Goal: Information Seeking & Learning: Stay updated

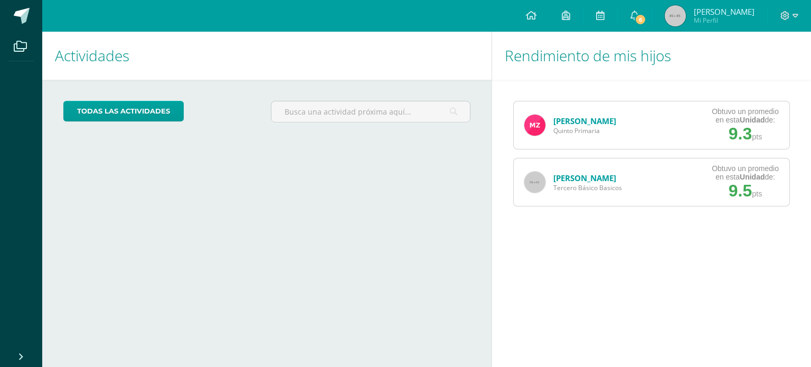
click at [127, 275] on div "Actividades Mis hijos todas las Actividades No tienes actividades Échale un vis…" at bounding box center [265, 199] width 454 height 335
click at [639, 14] on icon at bounding box center [635, 16] width 8 height 10
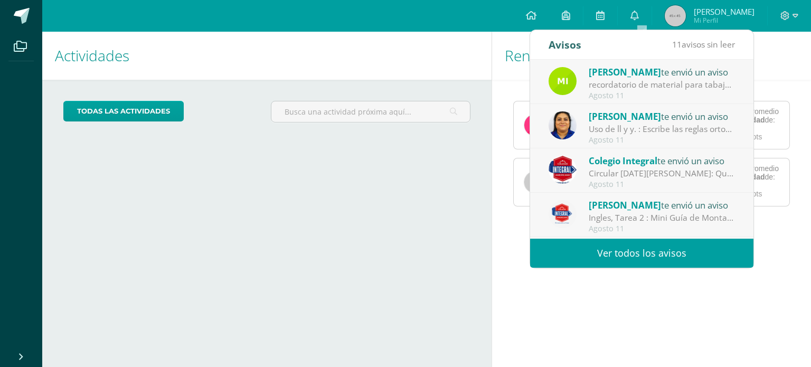
scroll to position [156, 0]
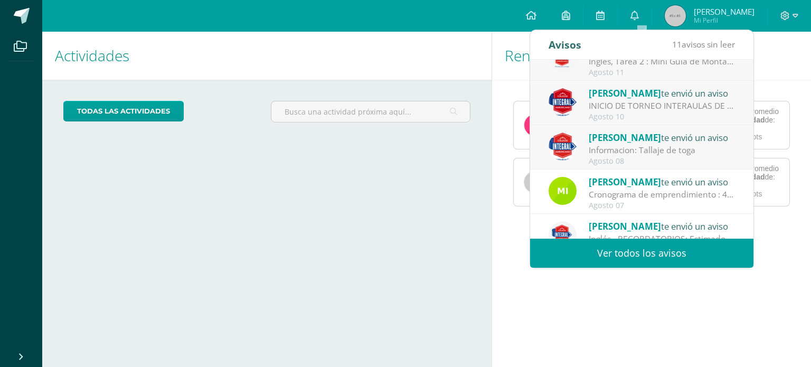
click at [692, 139] on div "[PERSON_NAME] te envió un aviso" at bounding box center [662, 137] width 147 height 14
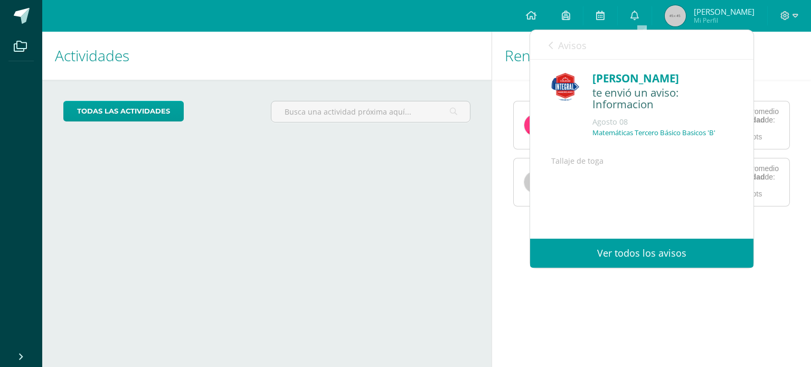
click at [692, 139] on div "Matemáticas Tercero Básico Basicos 'B'" at bounding box center [663, 136] width 140 height 17
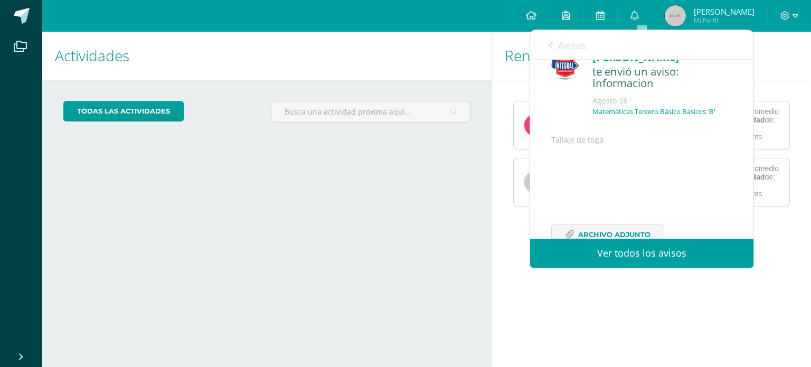
scroll to position [76, 0]
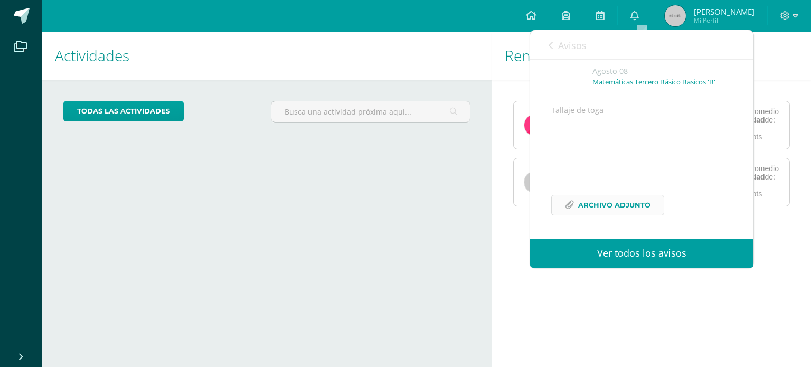
click at [635, 200] on span "Archivo Adjunto" at bounding box center [614, 205] width 72 height 20
click at [553, 46] on link "Avisos" at bounding box center [568, 45] width 38 height 30
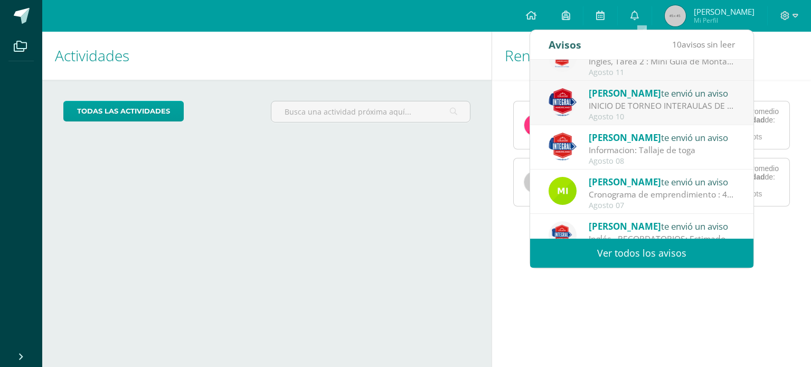
click at [627, 112] on div "Agosto 10" at bounding box center [662, 116] width 147 height 9
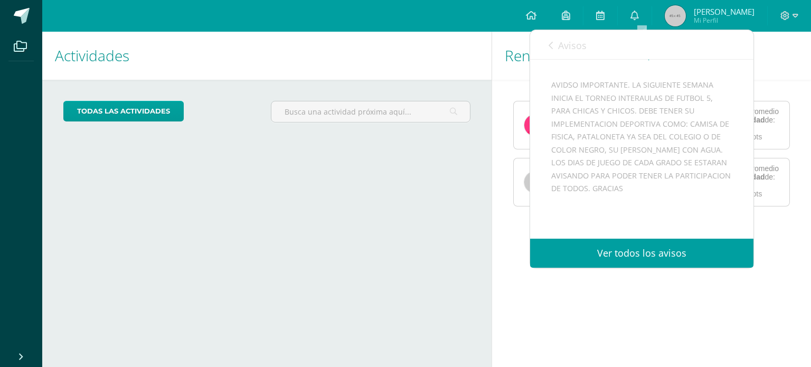
click at [627, 111] on div "AVIDSO IMPORTANTE. LA SIGUIENTE SEMANA INICIA EL TORNEO INTERAULAS DE FUTBOL 5,…" at bounding box center [641, 176] width 181 height 194
click at [551, 46] on icon at bounding box center [551, 45] width 4 height 8
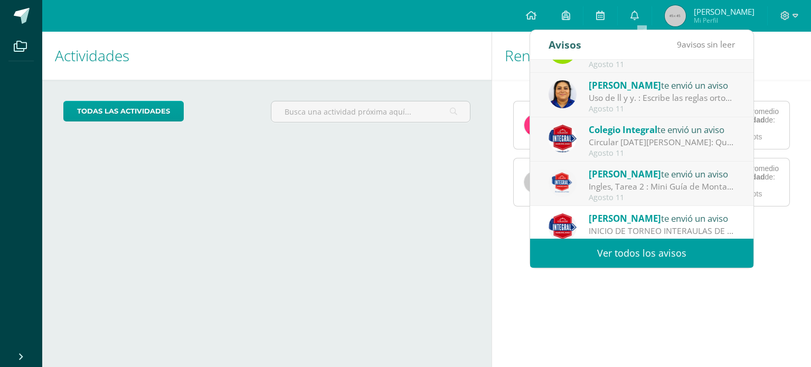
scroll to position [8, 0]
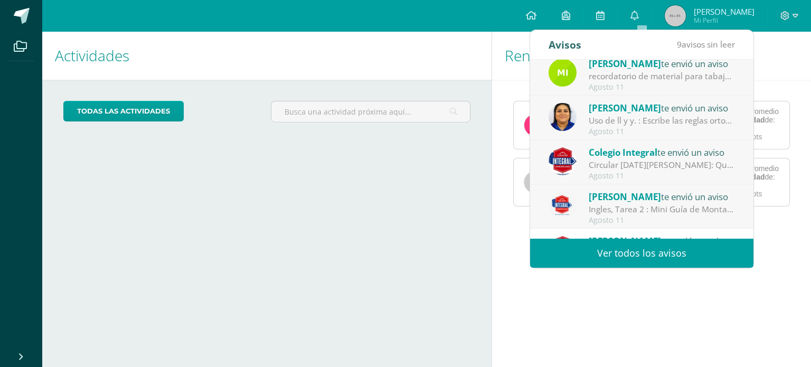
click at [655, 206] on div "Ingles, Tarea 2 : Mini Guía de Montaña: Tarea 2 : Mini Guía de Montaña Descripc…" at bounding box center [662, 209] width 147 height 12
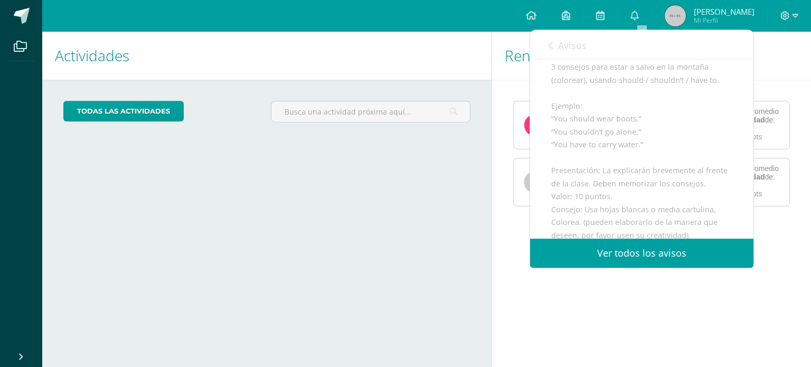
click at [655, 206] on div "Tarea 2 : Mini Guía de Montaña Descripción: Usando su creatividad, cada estudia…" at bounding box center [641, 164] width 181 height 311
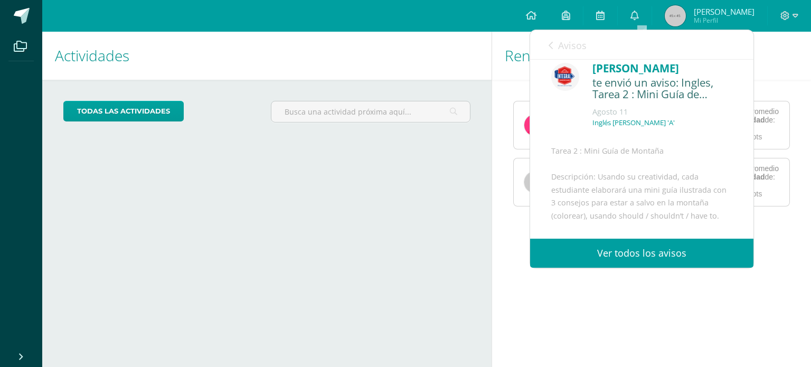
scroll to position [0, 0]
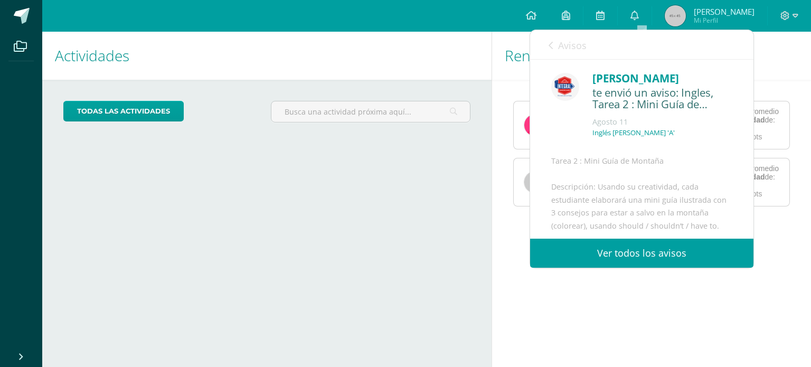
click at [555, 138] on div "[PERSON_NAME] te envió un aviso: Ingles, Tarea 2 : Mini Guía de Montaña [DATE] …" at bounding box center [641, 108] width 181 height 77
click at [593, 82] on div "[PERSON_NAME]" at bounding box center [663, 78] width 140 height 16
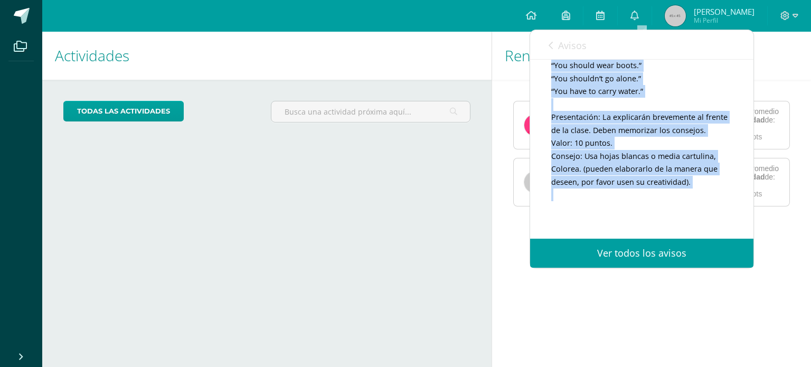
scroll to position [212, 0]
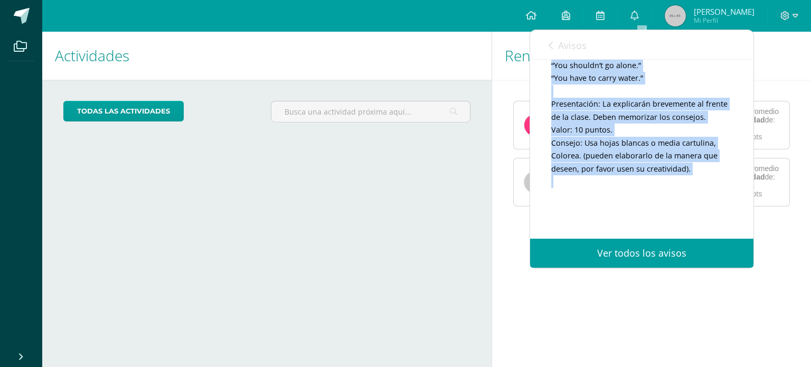
copy div "[PERSON_NAME] te envió un aviso: Ingles, Tarea 2 : Mini Guía de Montaña [DATE] …"
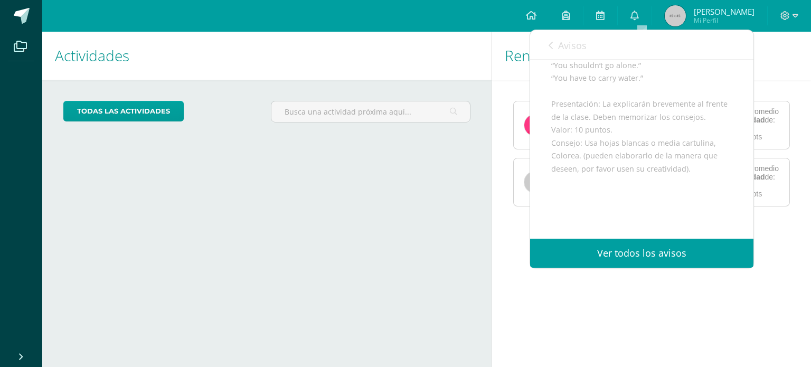
click at [550, 46] on icon at bounding box center [551, 45] width 4 height 8
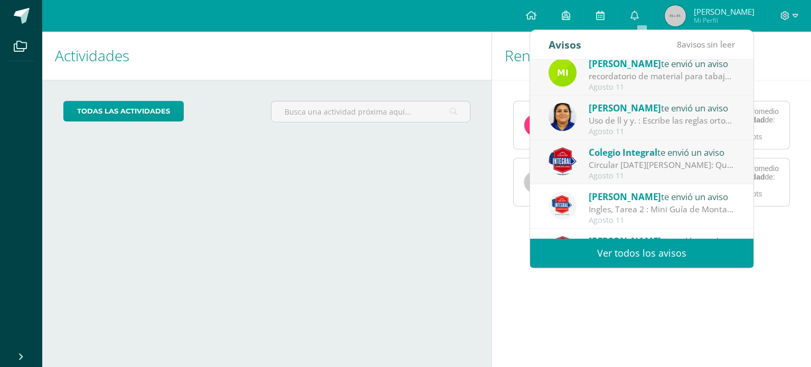
click at [646, 157] on span "Colegio Integral" at bounding box center [623, 152] width 69 height 12
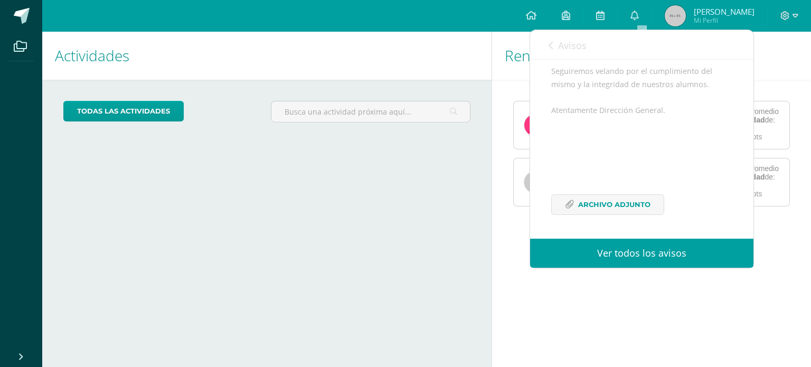
click at [646, 157] on div "Querida comunidad educativa, te trasladamos este PDF con la circular enviada [D…" at bounding box center [641, 107] width 181 height 240
click at [603, 208] on span "Archivo Adjunto" at bounding box center [614, 205] width 72 height 20
click at [549, 49] on icon at bounding box center [551, 45] width 4 height 8
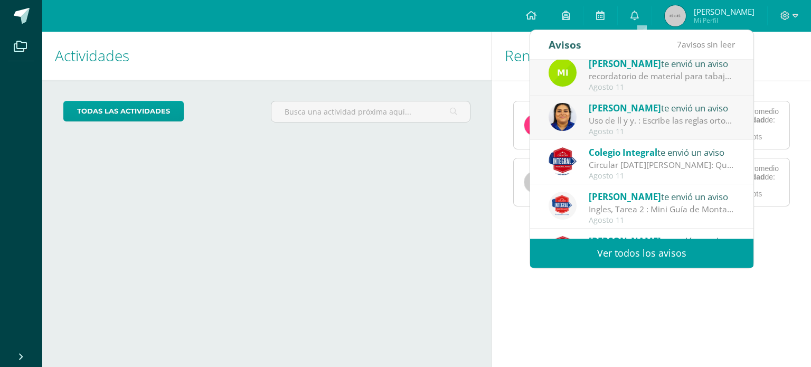
click at [701, 122] on div "Uso de ll y y. : Escribe las reglas ortográficas del uso de ll y y. En su cuade…" at bounding box center [662, 121] width 147 height 12
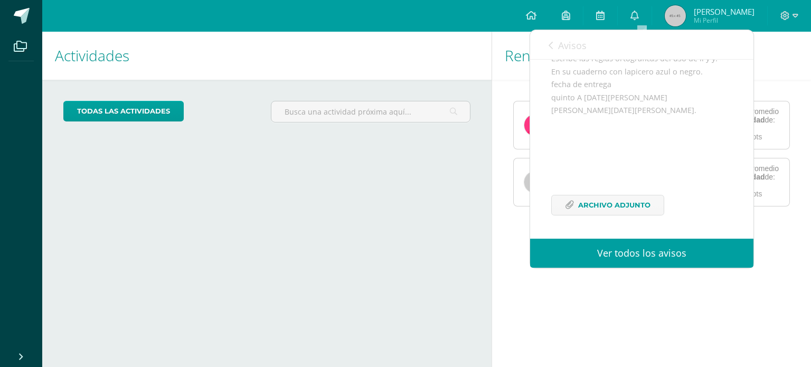
click at [677, 118] on div "Escribe las reglas ortográficas del uso de ll y y. En su cuaderno con lapicero …" at bounding box center [641, 140] width 181 height 176
click at [606, 201] on span "Archivo Adjunto" at bounding box center [614, 205] width 72 height 20
click at [600, 90] on div "Escribe las reglas ortográficas del uso de ll y y. En su cuaderno con lapicero …" at bounding box center [641, 140] width 181 height 176
click at [550, 49] on icon at bounding box center [551, 45] width 4 height 8
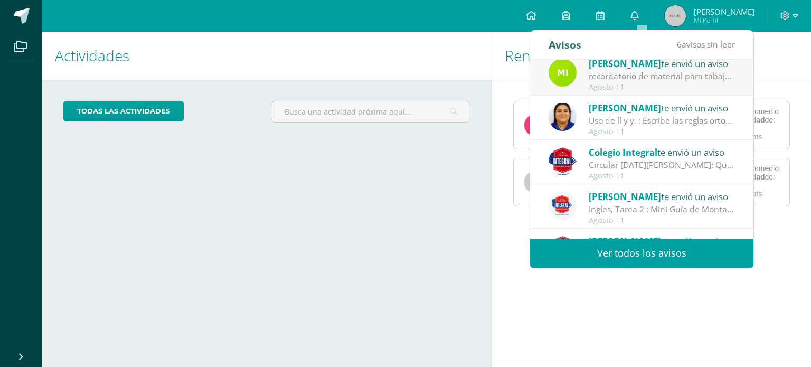
click at [661, 79] on div "recordatorio de material para tabajar en Administración : cartulinas marcadores…" at bounding box center [662, 76] width 147 height 12
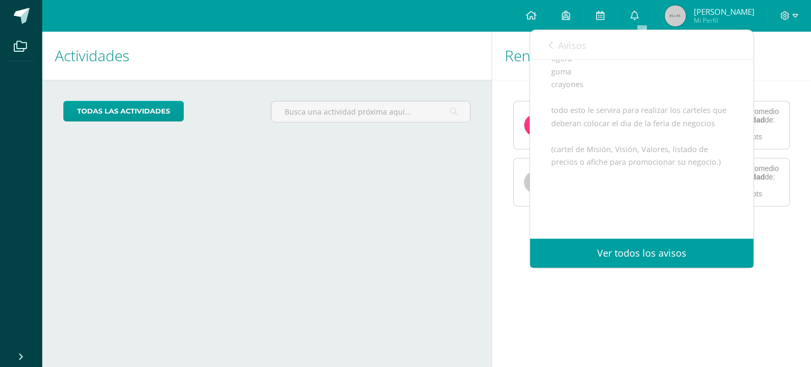
click at [661, 79] on div "cartulinas marcadores tijjera goma crayones todo esto le servira para realizar …" at bounding box center [641, 149] width 181 height 246
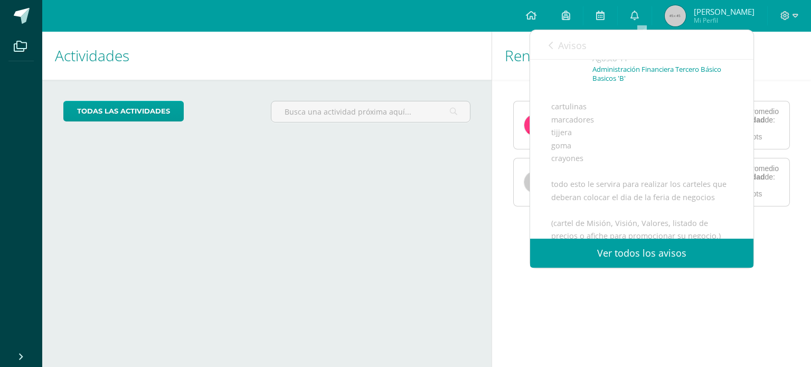
scroll to position [84, 0]
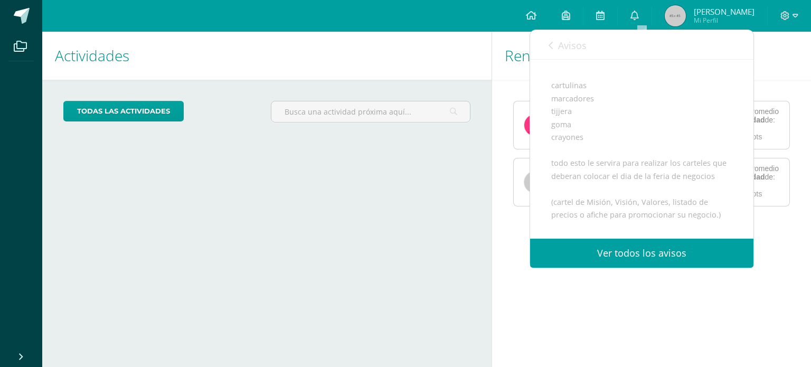
click at [551, 45] on icon at bounding box center [551, 45] width 4 height 8
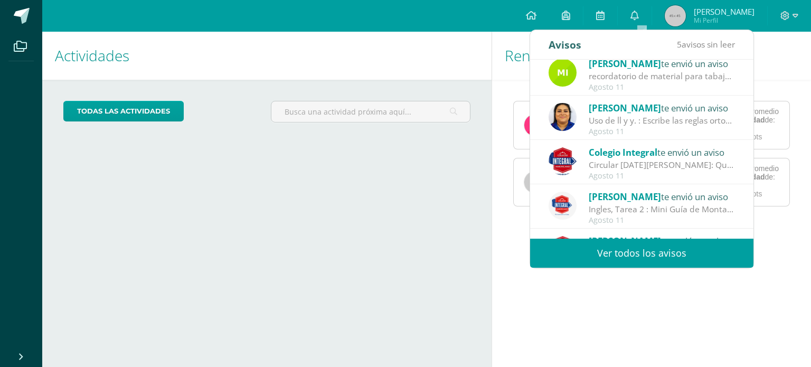
scroll to position [0, 0]
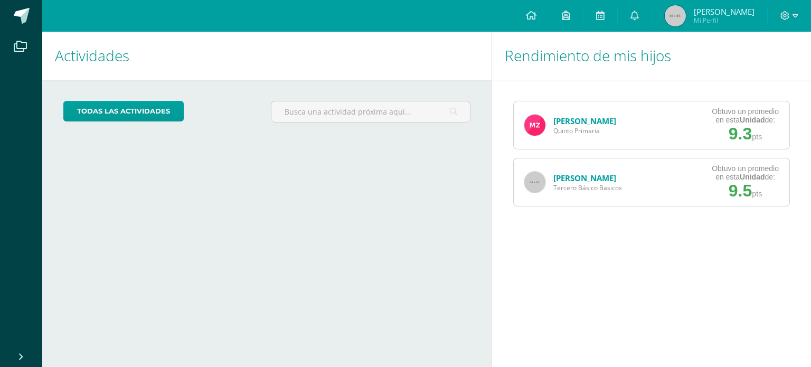
click at [437, 149] on div "todas las Actividades No tienes actividades Échale un vistazo a los demás perío…" at bounding box center [266, 116] width 449 height 72
